Goal: Navigation & Orientation: Find specific page/section

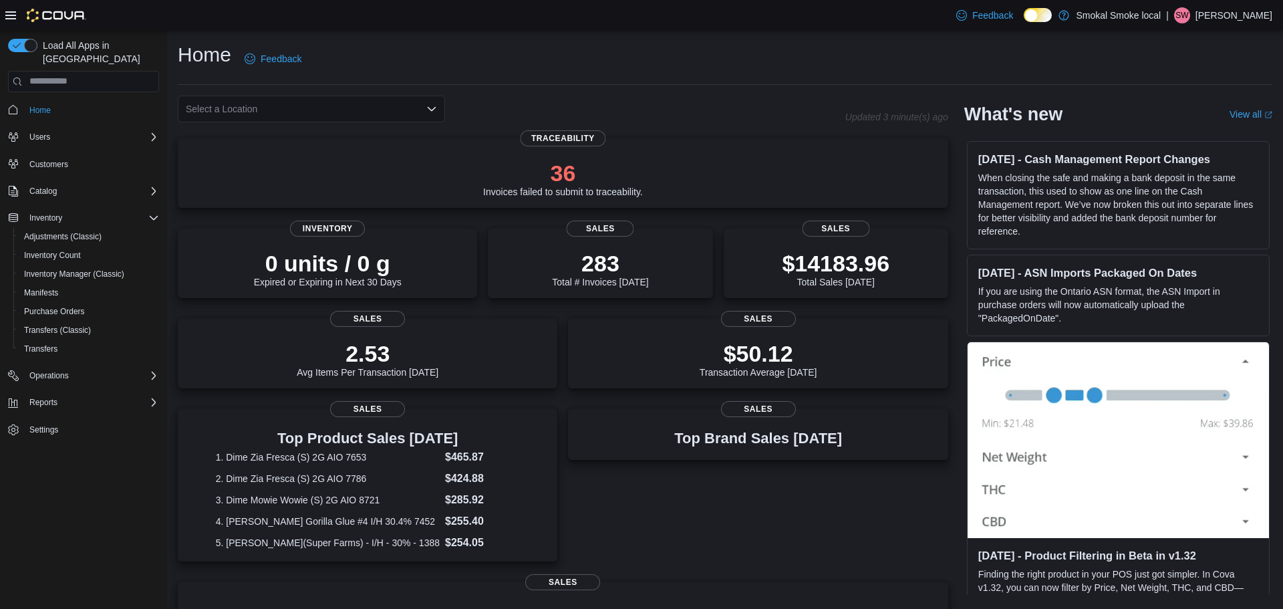
click at [281, 107] on div "Select a Location" at bounding box center [311, 109] width 267 height 27
click at [280, 177] on button "Smokal Smoke Local" at bounding box center [311, 170] width 267 height 19
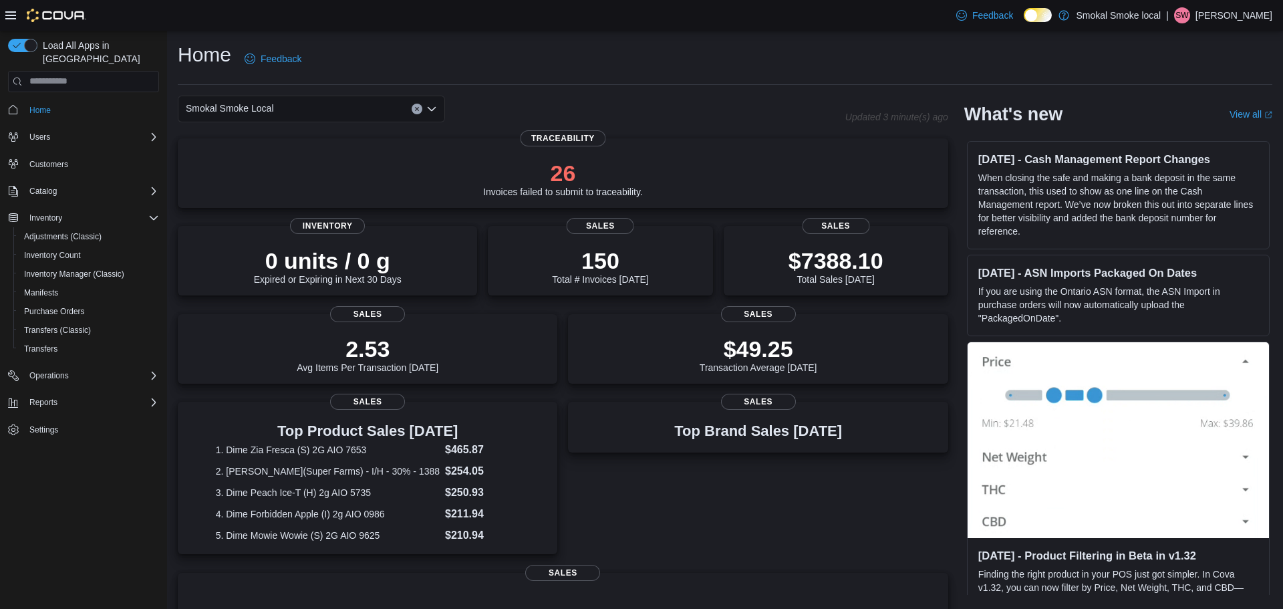
click at [285, 105] on div "Smokal Smoke Local Combo box. Selected. Smokal Smoke Local. Press Backspace to …" at bounding box center [311, 109] width 267 height 27
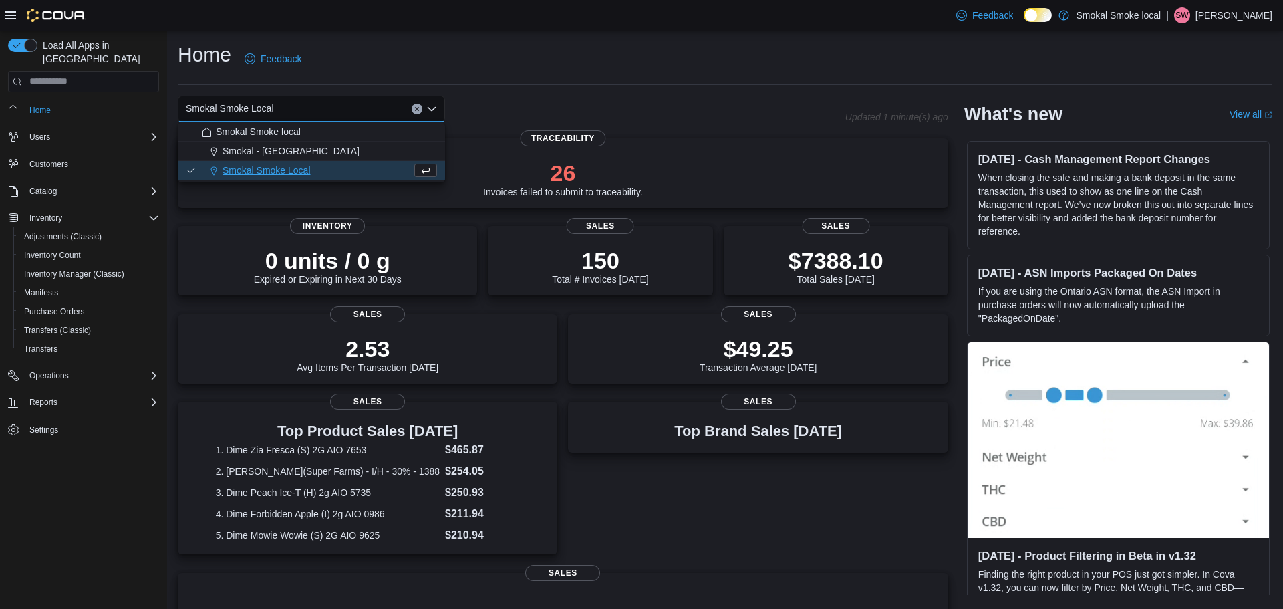
click at [285, 130] on span "Smokal Smoke local" at bounding box center [258, 131] width 85 height 13
